Goal: Find specific page/section: Find specific page/section

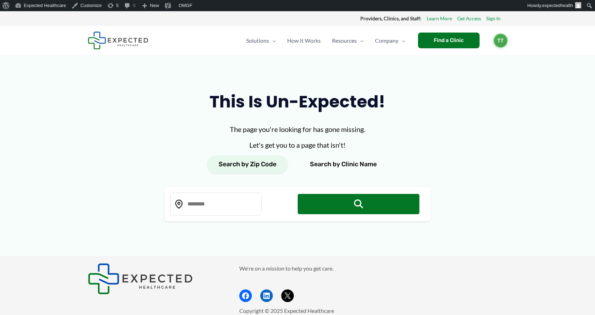
type input "*****"
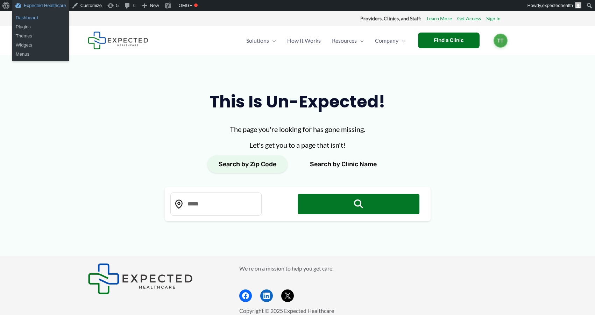
click at [33, 16] on link "Dashboard" at bounding box center [40, 17] width 57 height 9
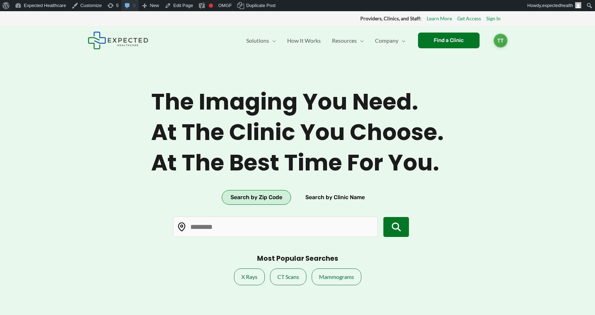
type input "*****"
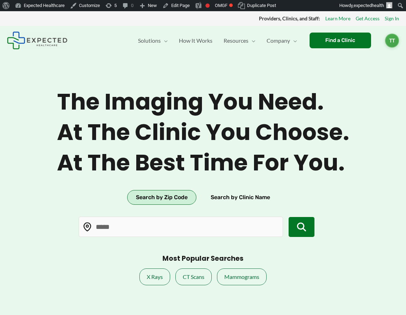
click at [193, 151] on span "At the best time for you." at bounding box center [203, 162] width 293 height 27
